Goal: Information Seeking & Learning: Check status

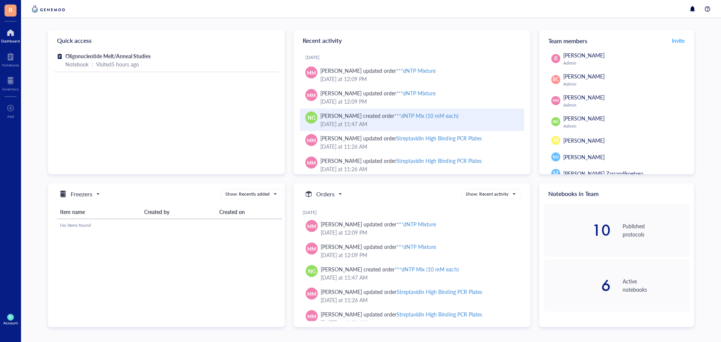
click at [444, 115] on div "***dNTP Mix (10 mM each)" at bounding box center [426, 116] width 64 height 8
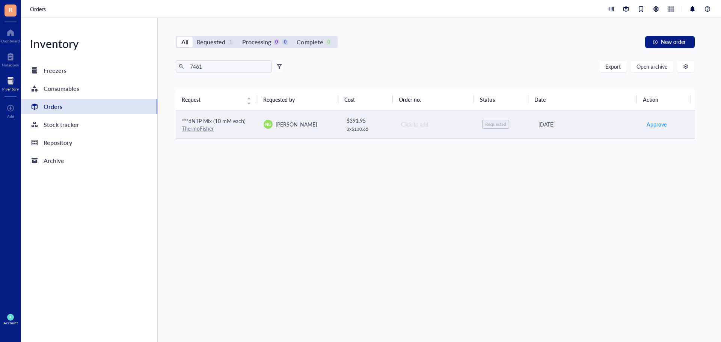
click at [194, 131] on link "ThermoFisher" at bounding box center [198, 129] width 32 height 8
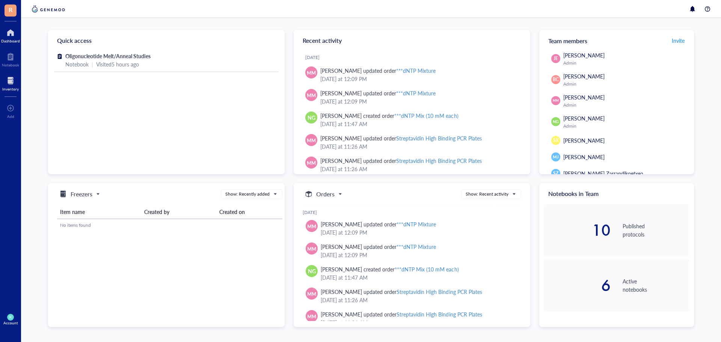
click at [9, 75] on div at bounding box center [10, 81] width 17 height 12
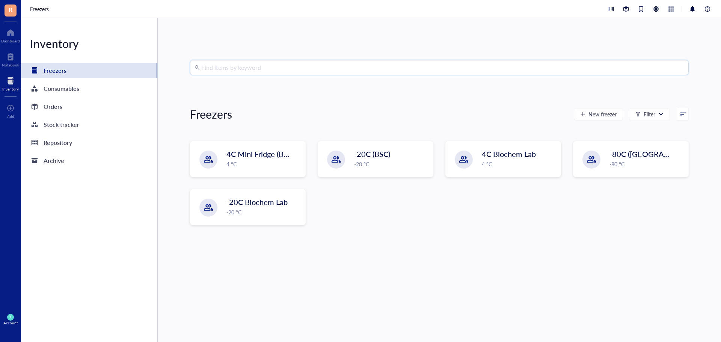
click at [264, 72] on input "search" at bounding box center [442, 67] width 483 height 14
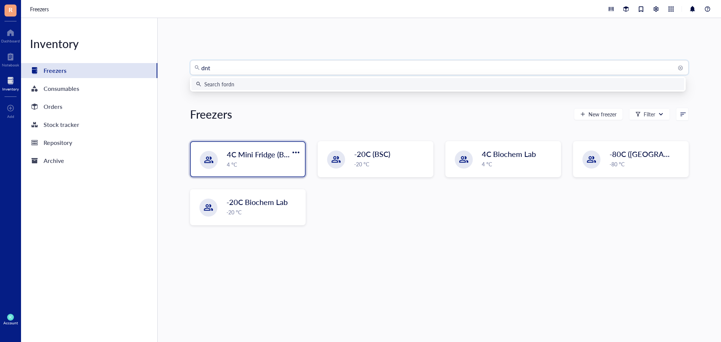
type input "dntp"
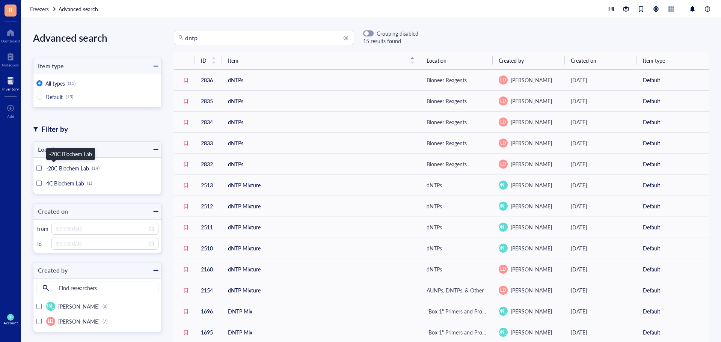
click at [65, 169] on span "-20C Biochem Lab" at bounding box center [67, 168] width 43 height 8
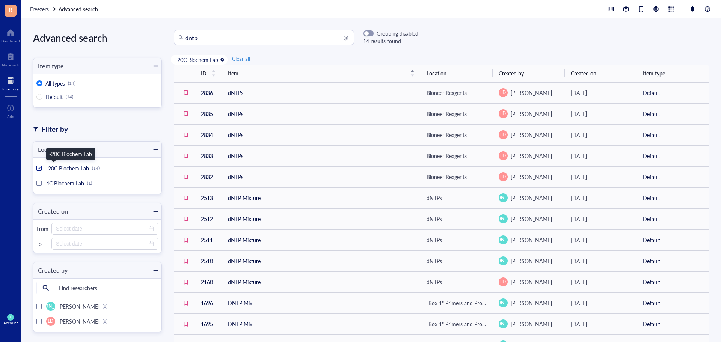
click at [65, 169] on span "-20C Biochem Lab" at bounding box center [67, 168] width 43 height 8
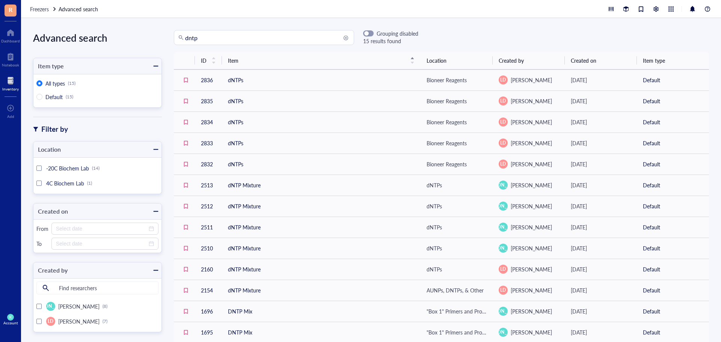
click at [60, 183] on span "4C Biochem Lab" at bounding box center [65, 184] width 38 height 8
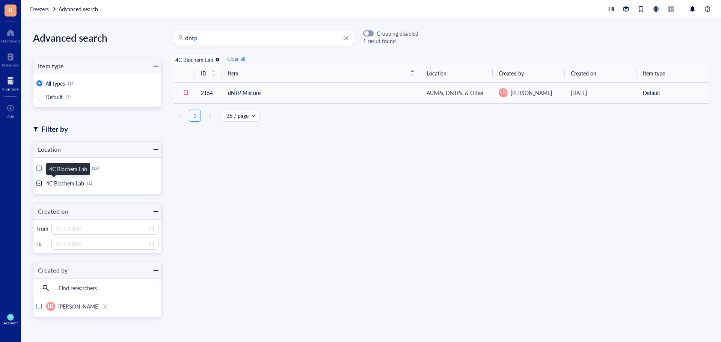
click at [60, 183] on span "4C Biochem Lab" at bounding box center [65, 184] width 38 height 8
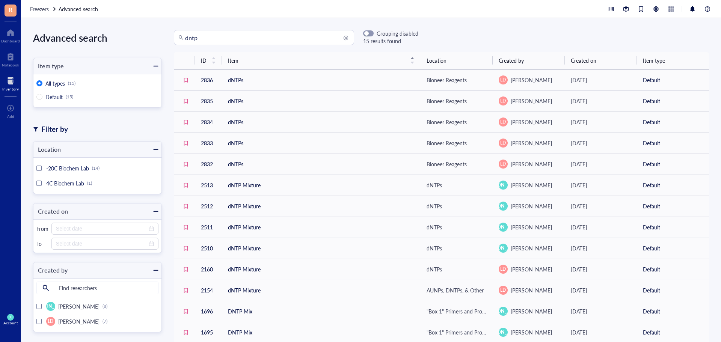
click at [234, 36] on input "dntp" at bounding box center [267, 37] width 164 height 14
click at [40, 6] on span "Freezers" at bounding box center [39, 9] width 19 height 8
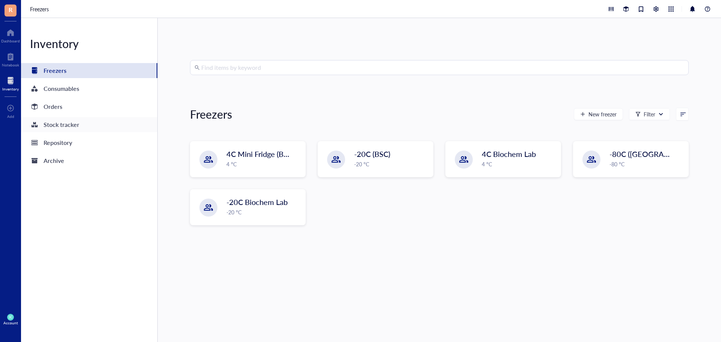
click at [90, 131] on div "Stock tracker" at bounding box center [89, 124] width 136 height 15
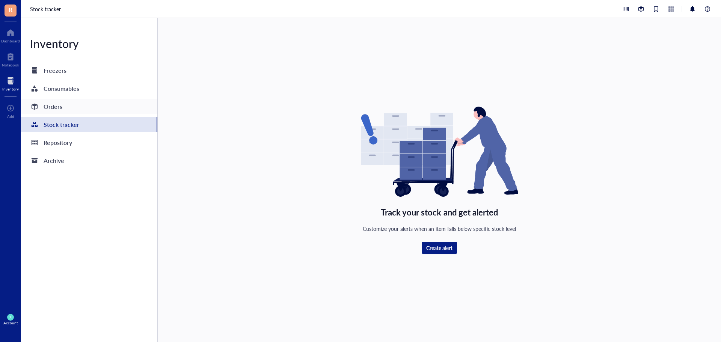
click at [129, 100] on div "Orders" at bounding box center [89, 106] width 136 height 15
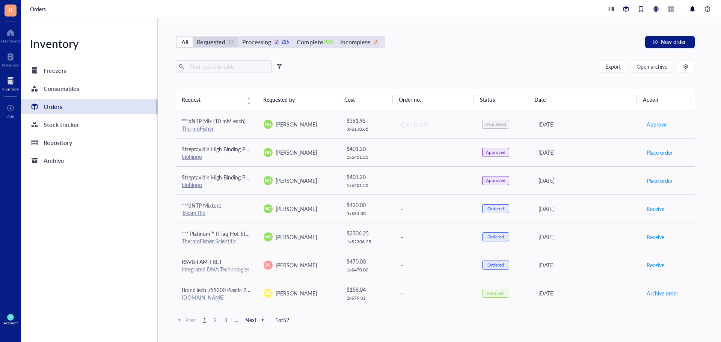
click at [208, 42] on div "Requested" at bounding box center [211, 42] width 29 height 11
click at [193, 37] on input "Requested 11" at bounding box center [193, 37] width 0 height 0
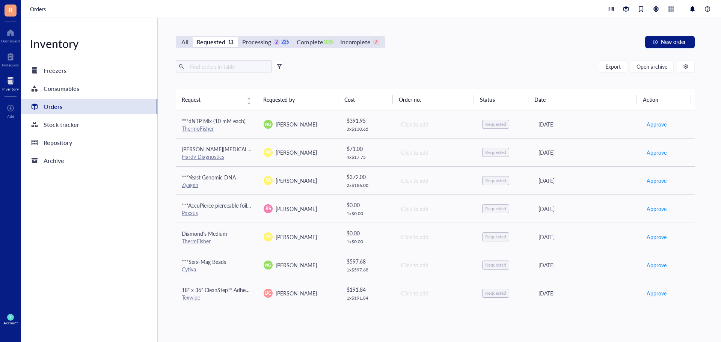
click at [710, 220] on div "All Requested 11 Processing 2 225 Complete 1035 Incomplete 7 New order Export O…" at bounding box center [435, 180] width 555 height 324
